Goal: Information Seeking & Learning: Learn about a topic

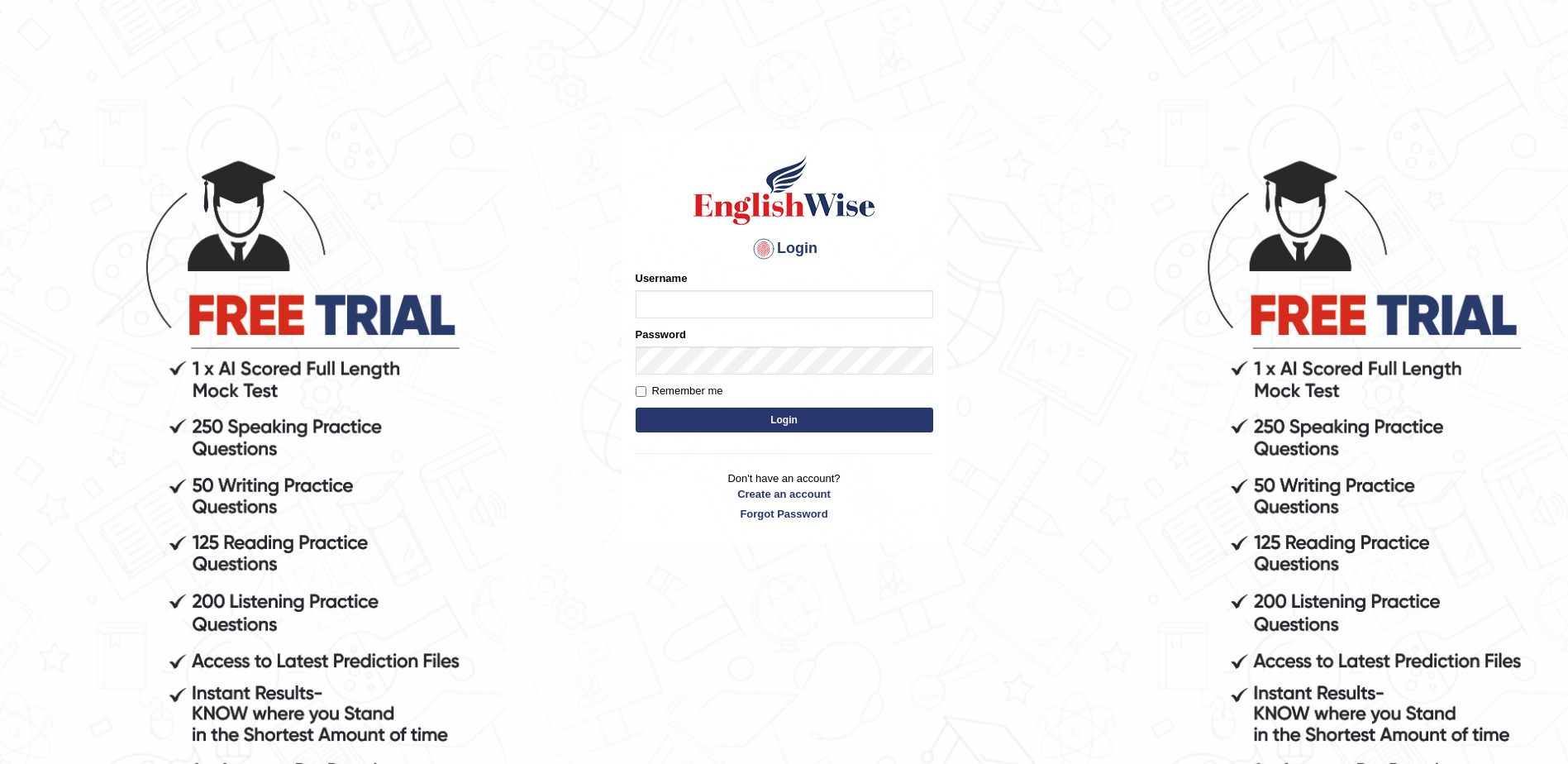
click at [736, 308] on input "Username" at bounding box center [784, 304] width 298 height 28
type input "Nafisa"
click at [851, 417] on button "Login" at bounding box center [784, 419] width 298 height 25
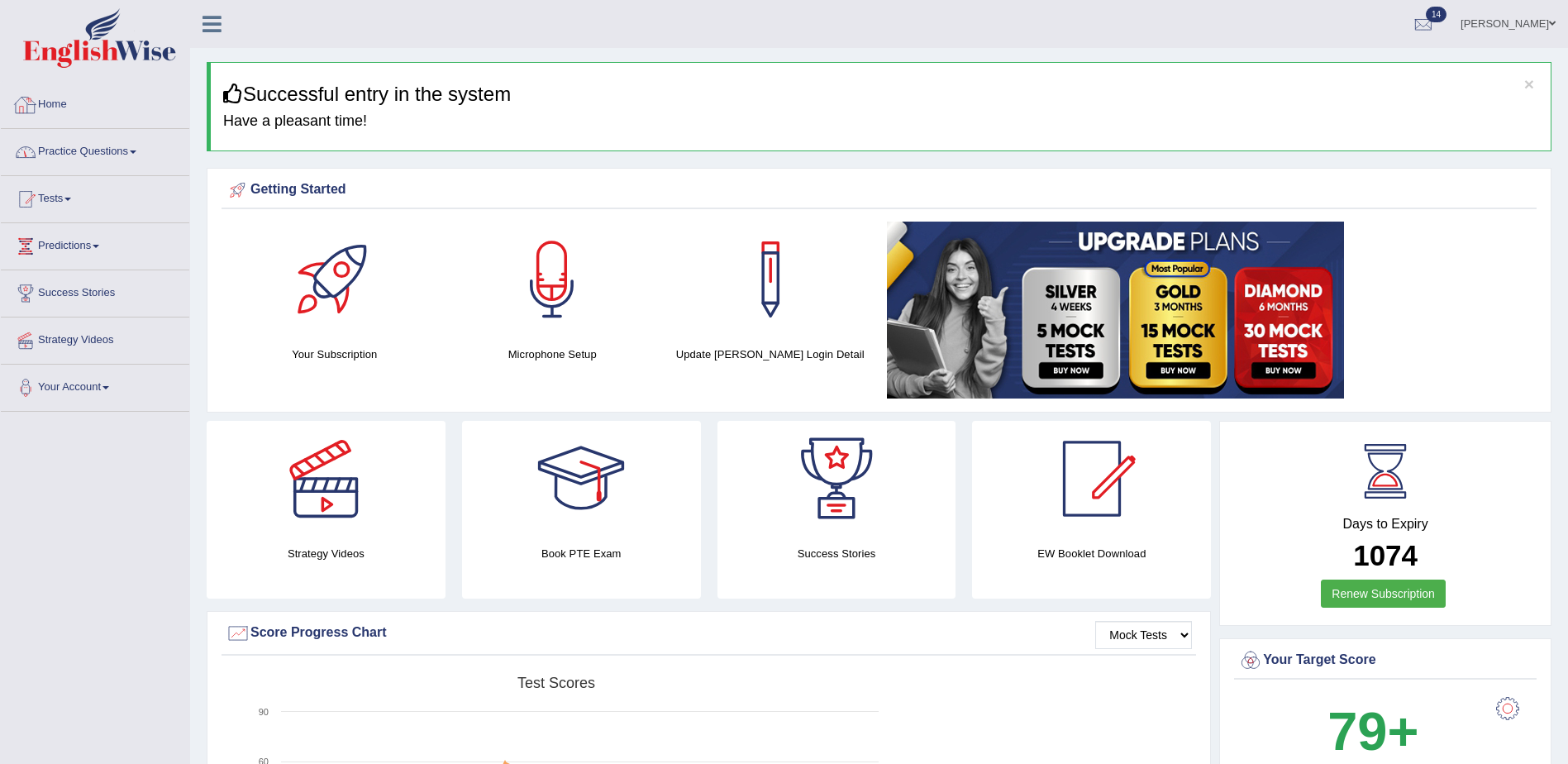
click at [94, 149] on link "Practice Questions" at bounding box center [95, 149] width 189 height 41
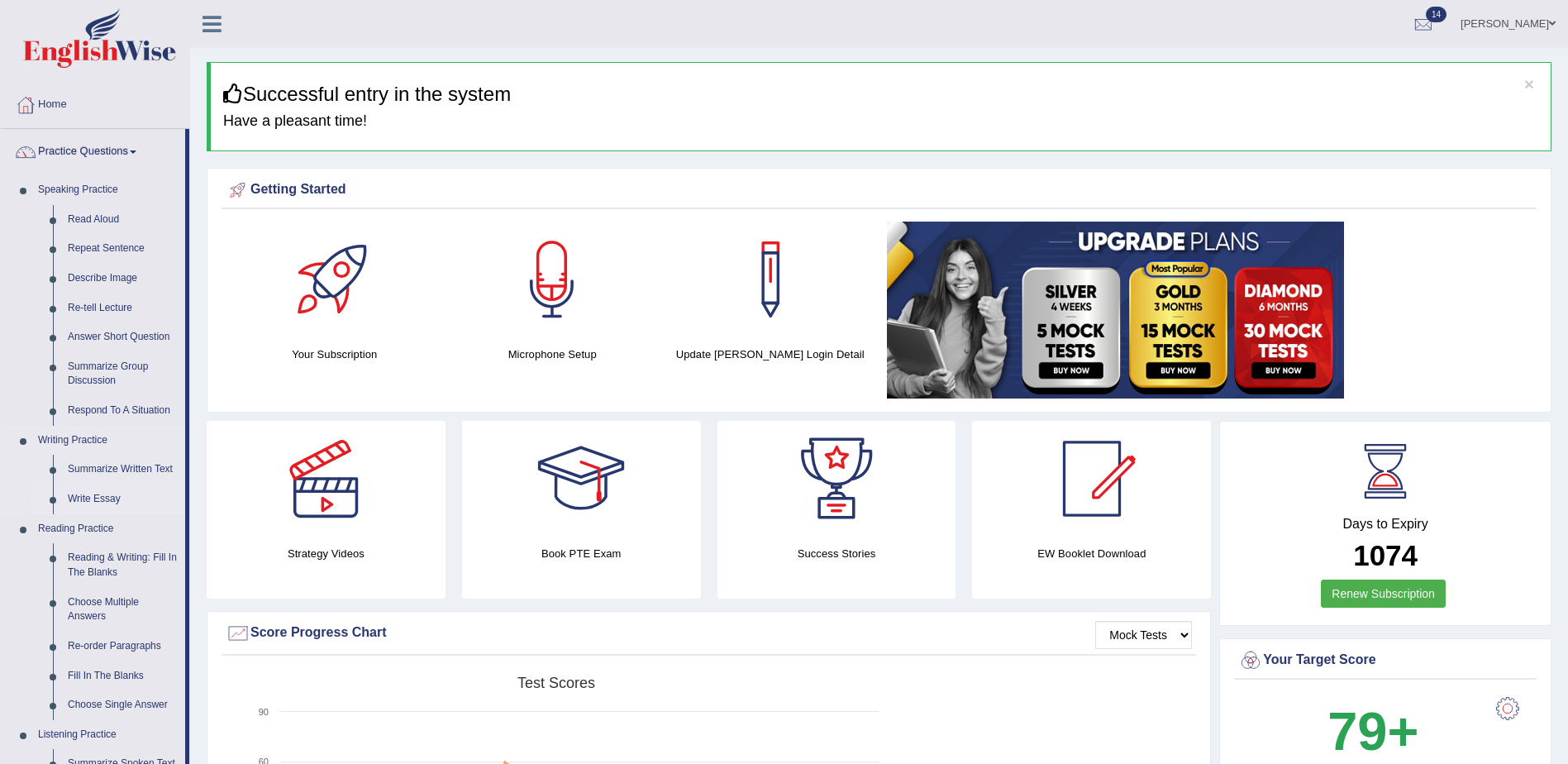
click at [92, 503] on link "Write Essay" at bounding box center [123, 500] width 125 height 30
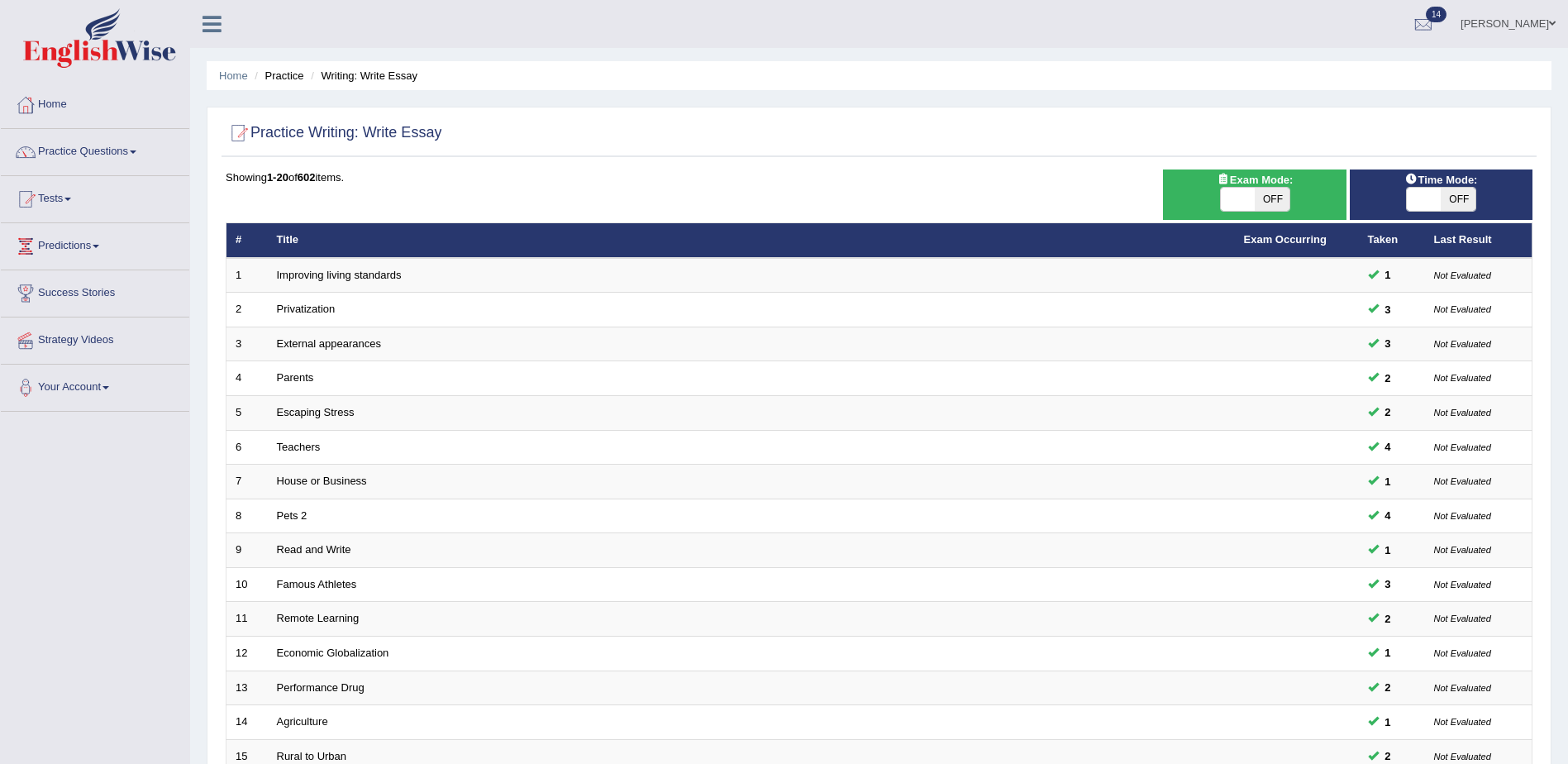
click at [1470, 197] on span "OFF" at bounding box center [1457, 199] width 35 height 23
checkbox input "true"
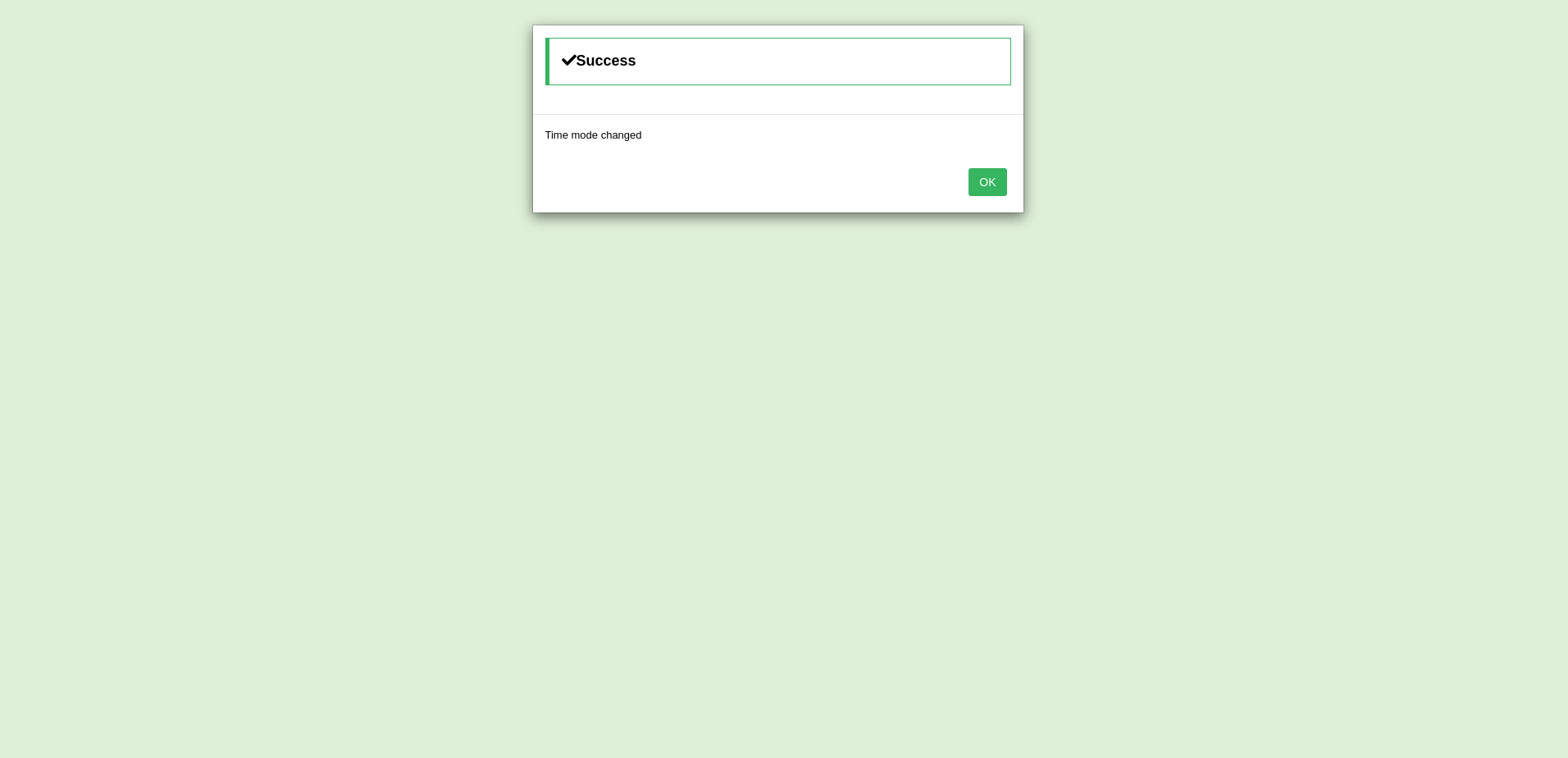
click at [995, 189] on button "OK" at bounding box center [987, 182] width 38 height 28
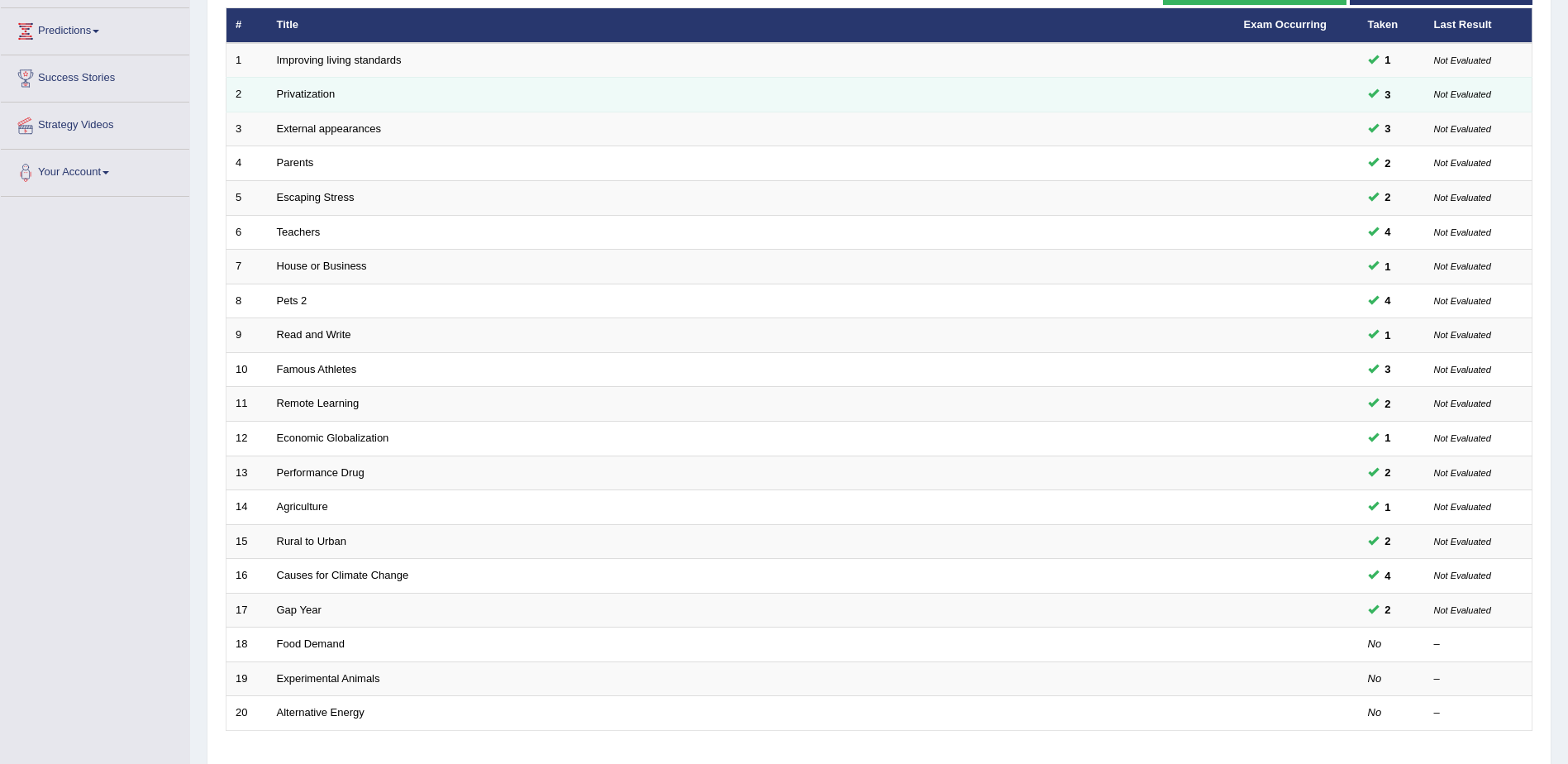
scroll to position [331, 0]
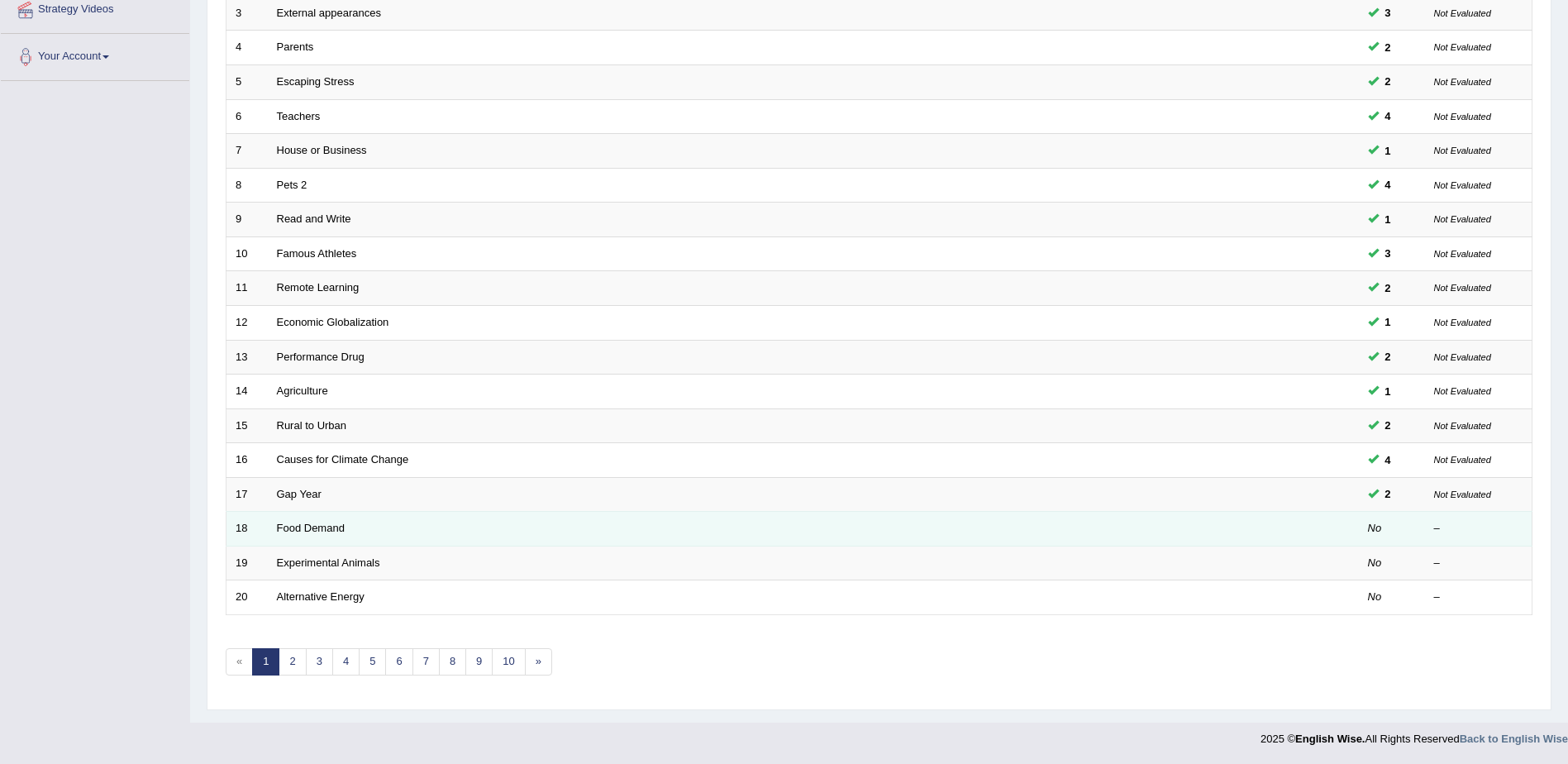
click at [1355, 534] on td at bounding box center [1296, 529] width 124 height 35
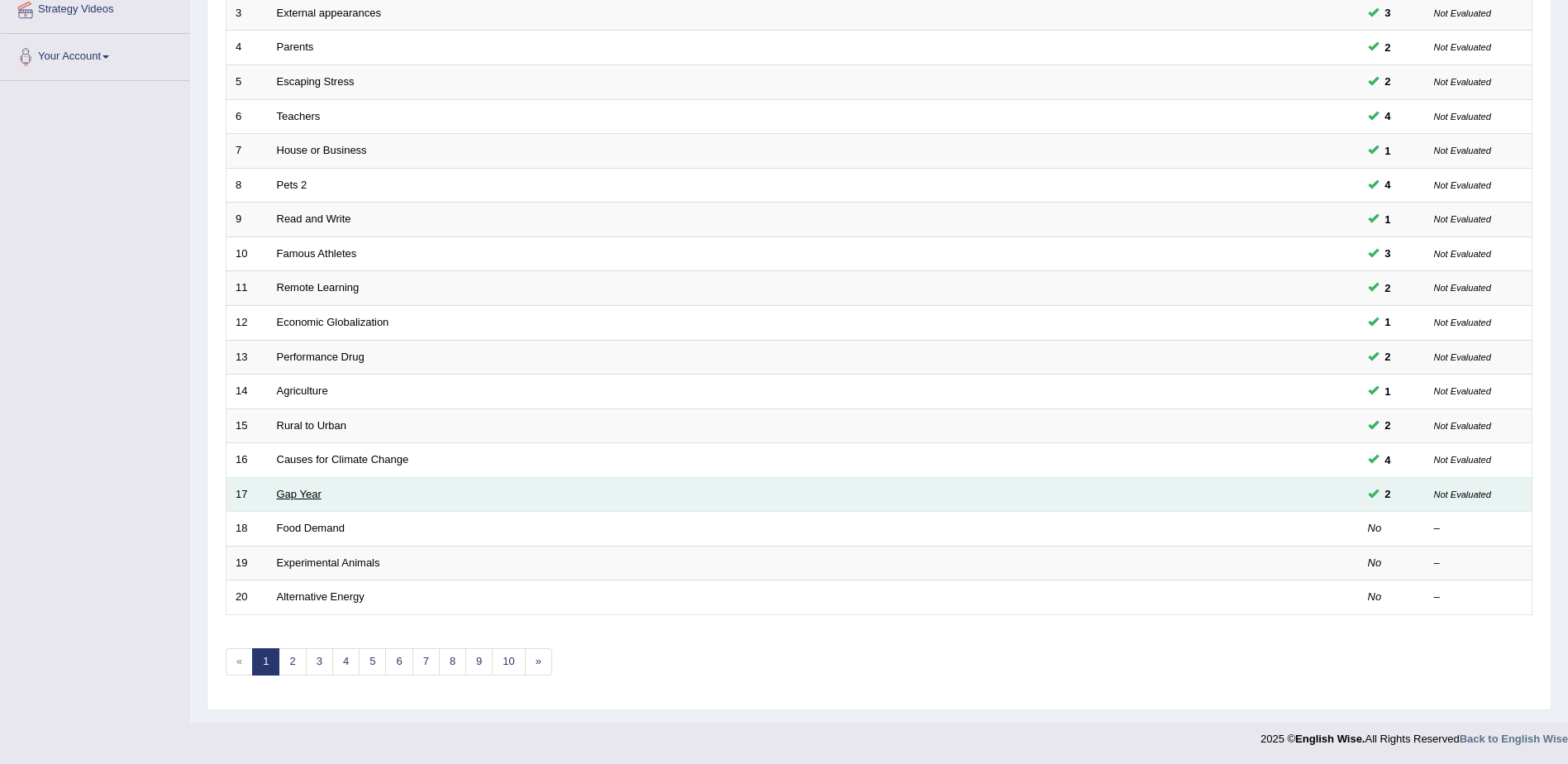
click at [303, 494] on link "Gap Year" at bounding box center [299, 493] width 45 height 12
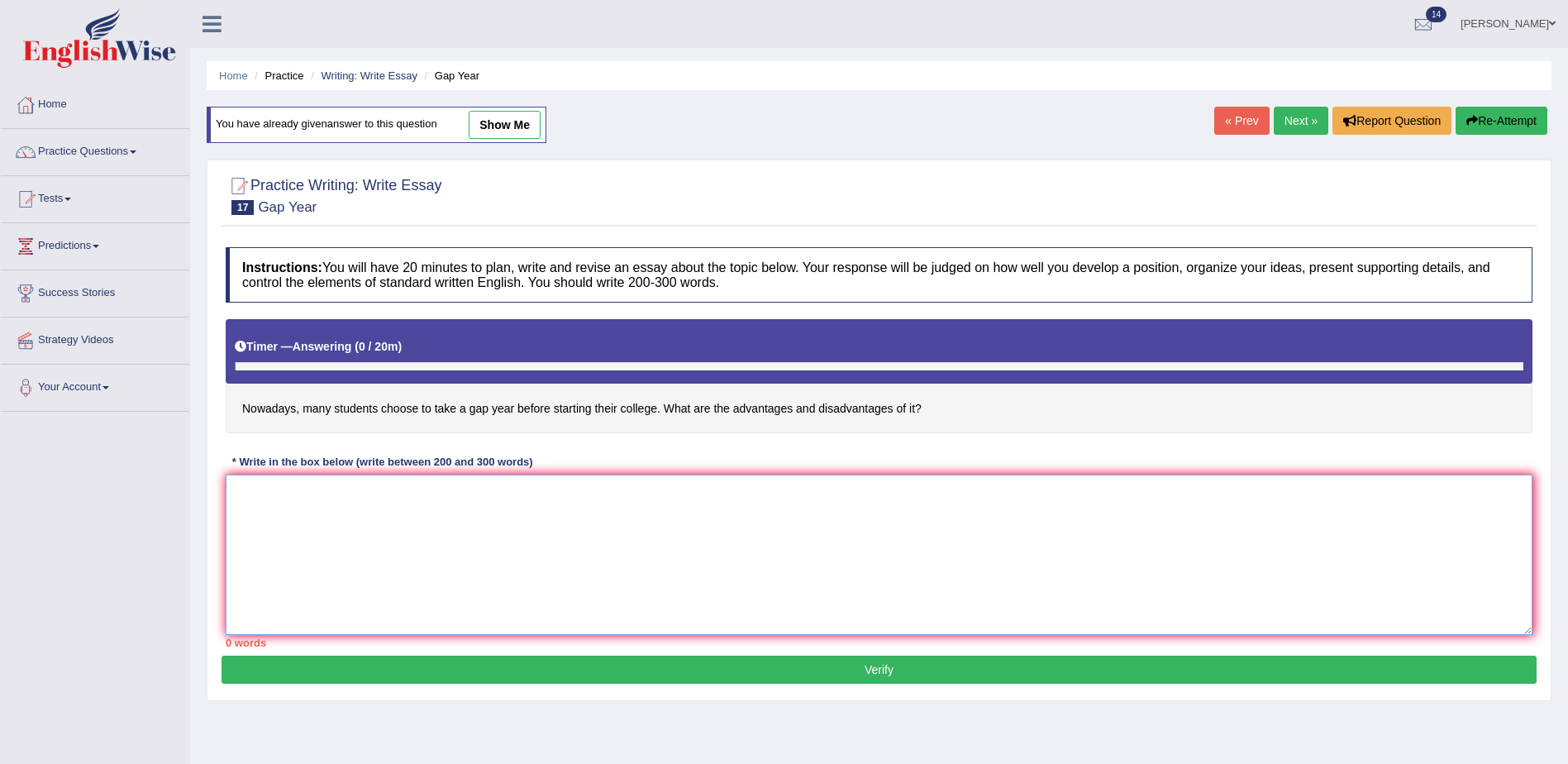
click at [289, 497] on textarea at bounding box center [879, 555] width 1307 height 161
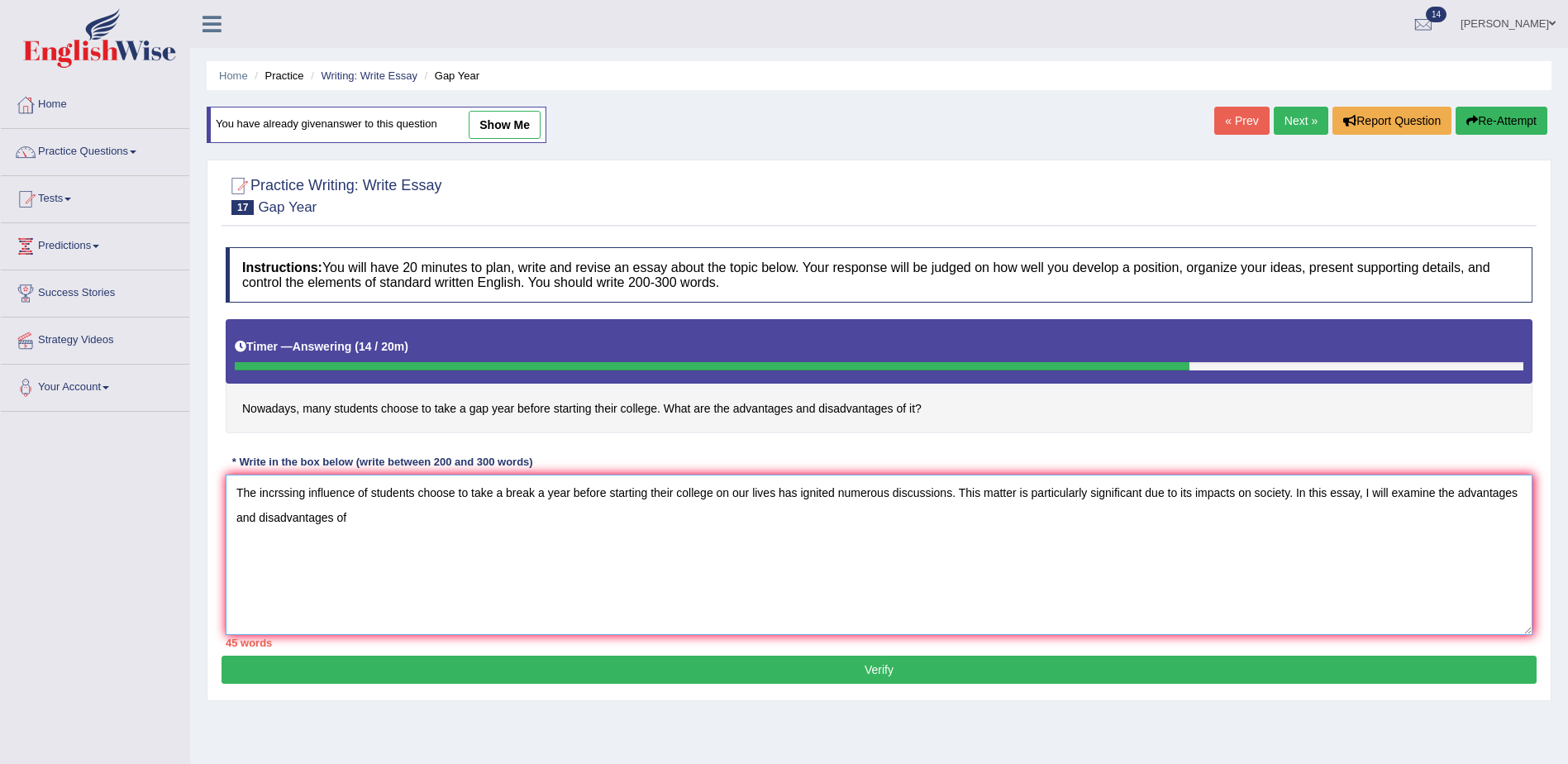
drag, startPoint x: -4, startPoint y: 529, endPoint x: 456, endPoint y: 514, distance: 460.2
click at [456, 514] on textarea "The incrssing influence of students choose to take a break a year before starti…" at bounding box center [879, 555] width 1307 height 161
type textarea "The incrssing influence of students choose to take a break a year before starti…"
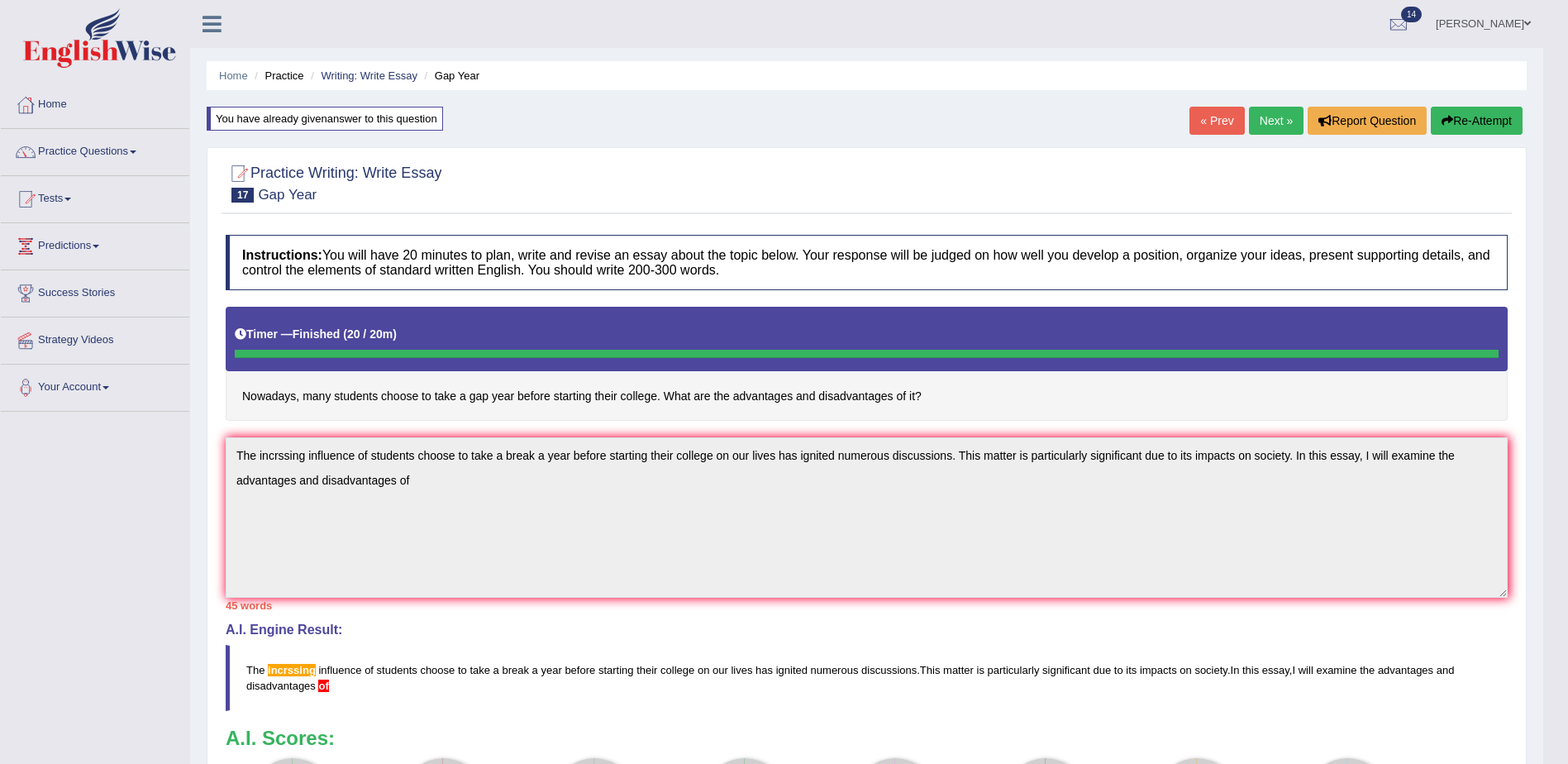
click at [221, 455] on div "Instructions: You will have 20 minutes to plan, write and revise an essay about…" at bounding box center [866, 547] width 1290 height 644
click at [1464, 121] on button "Re-Attempt" at bounding box center [1476, 120] width 92 height 28
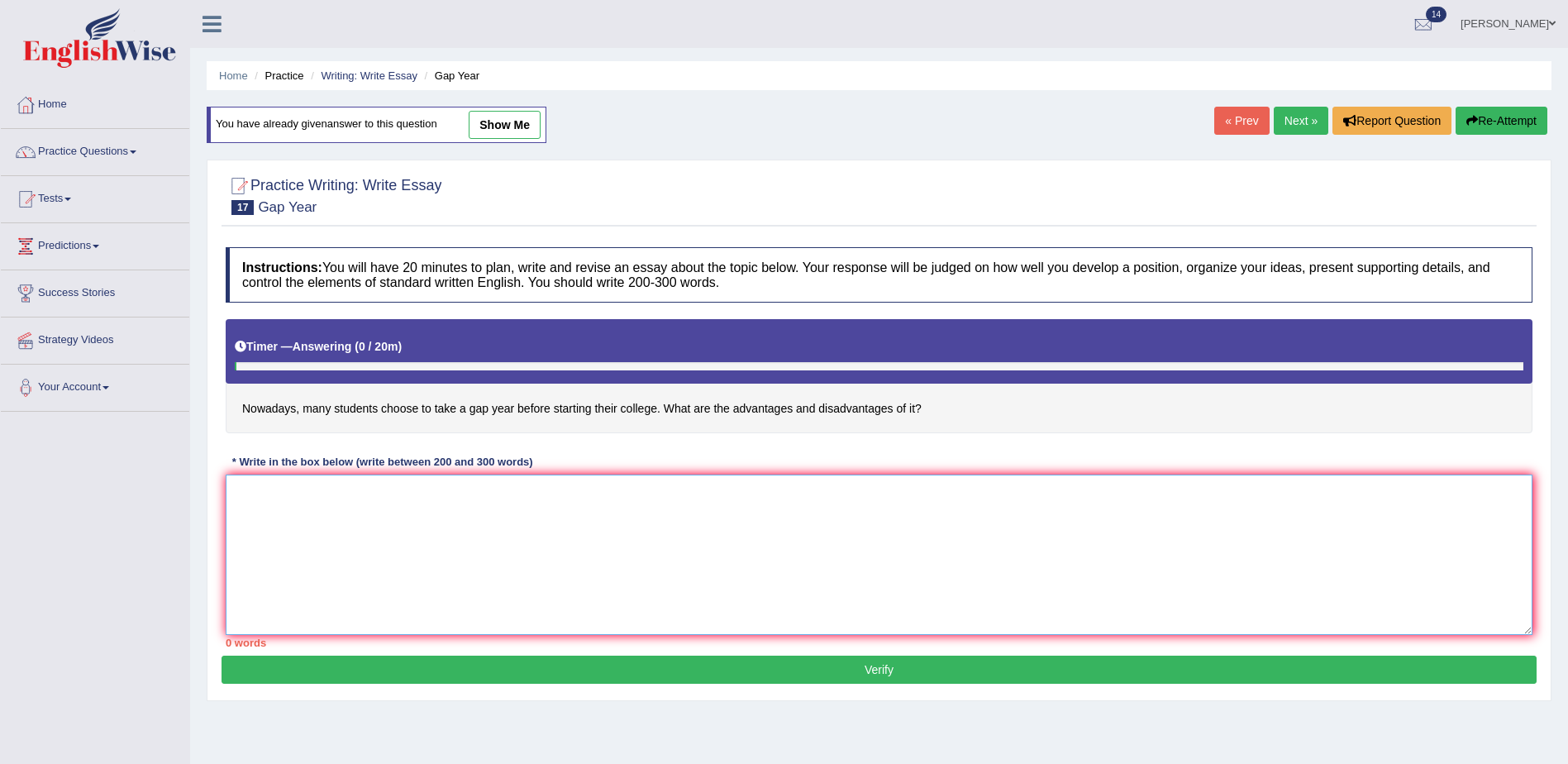
click at [265, 528] on textarea at bounding box center [879, 555] width 1307 height 161
paste textarea "The incrssing influence of students choose to take a break a year before starti…"
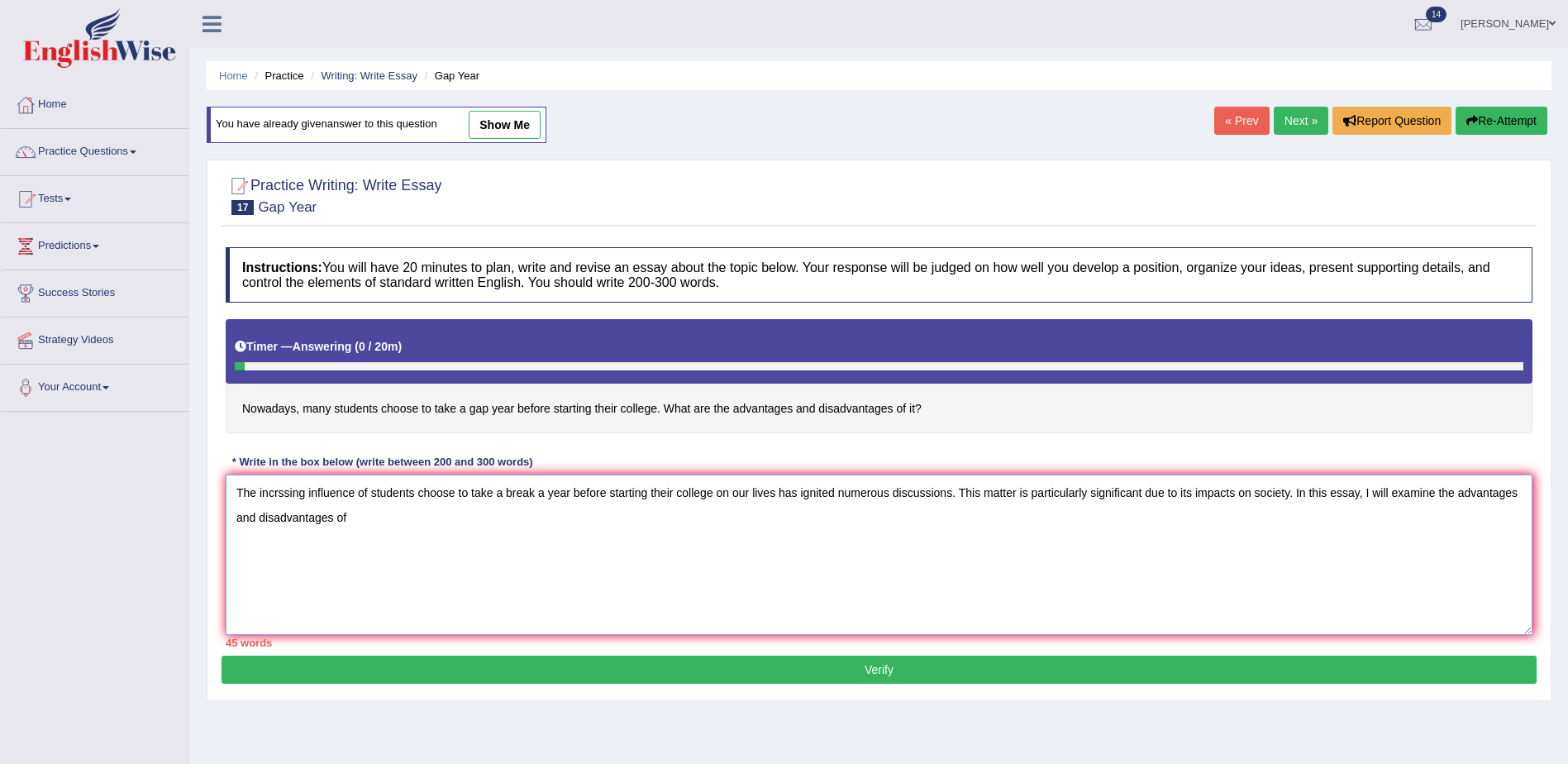
click at [278, 492] on textarea "The incrssing influence of students choose to take a break a year before starti…" at bounding box center [879, 555] width 1307 height 161
click at [298, 489] on textarea "The increassing influence of students choose to take a break a year before star…" at bounding box center [879, 555] width 1307 height 161
click at [431, 514] on textarea "The increasing influence of students choose to take a break a year before start…" at bounding box center [879, 555] width 1307 height 161
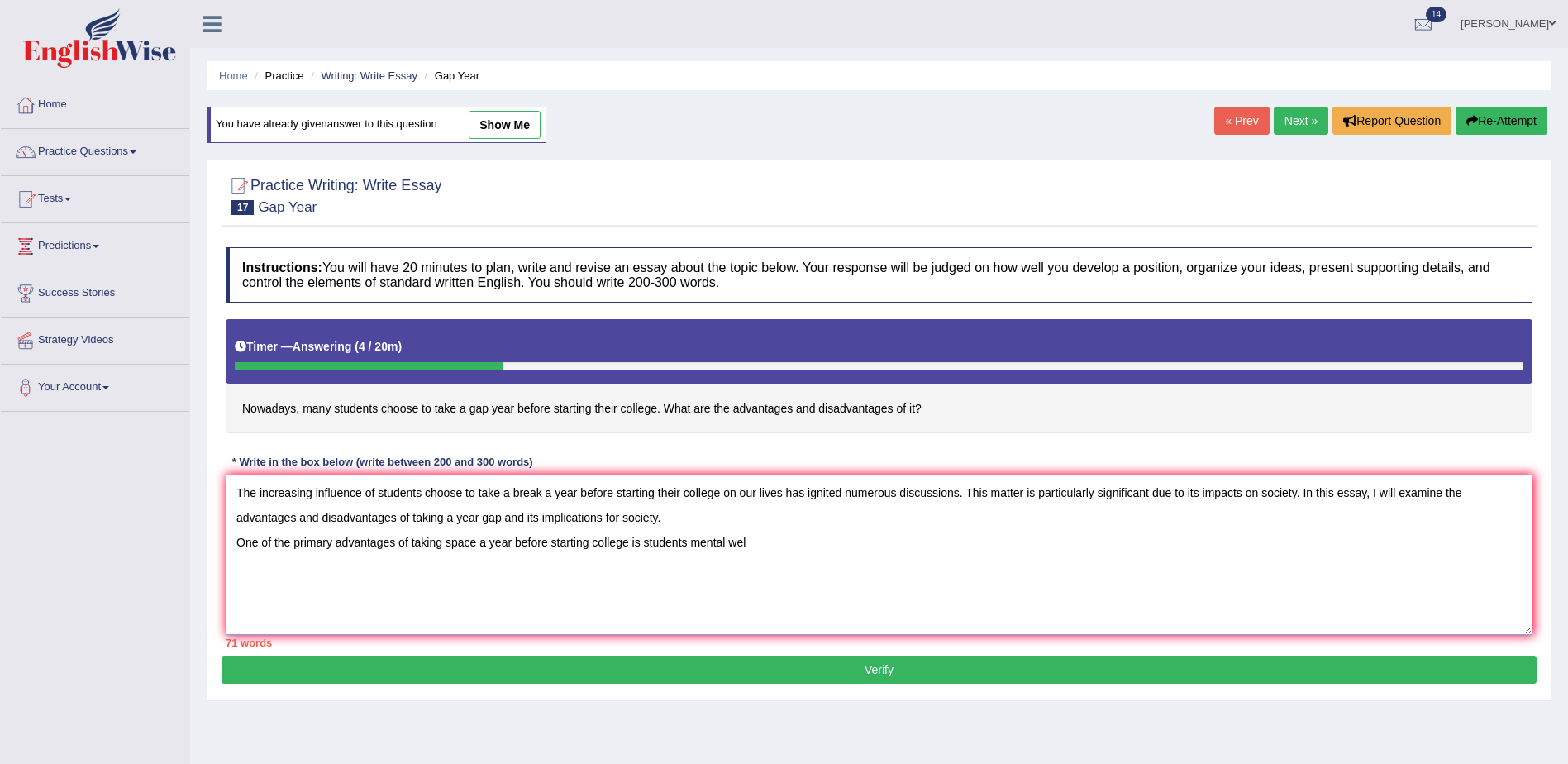
type textarea "The increasing influence of students choose to take a break a year before start…"
